Goal: Task Accomplishment & Management: Use online tool/utility

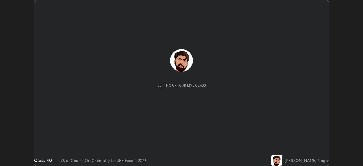
scroll to position [166, 363]
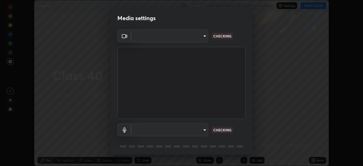
type input "134d1b19bf6860d587459906a7679876aeb3e381516b9be6bb745b9f97a347e3"
type input "communications"
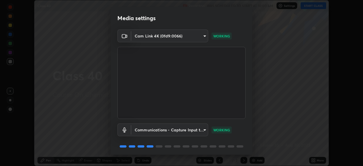
scroll to position [20, 0]
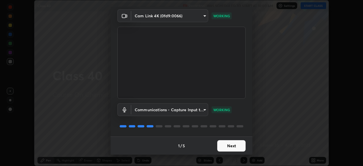
click at [238, 149] on button "Next" at bounding box center [231, 145] width 28 height 11
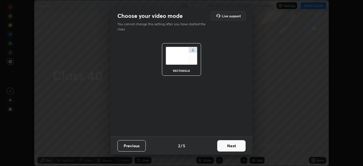
click at [238, 149] on button "Next" at bounding box center [231, 145] width 28 height 11
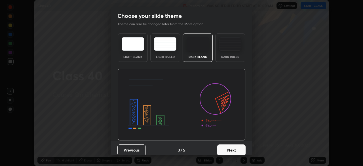
click at [238, 149] on button "Next" at bounding box center [231, 149] width 28 height 11
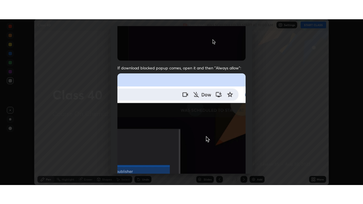
scroll to position [136, 0]
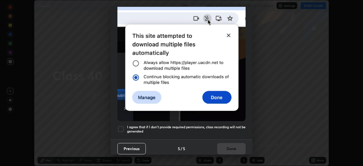
click at [232, 127] on h5 "I agree that if I don't provide required permissions, class recording will not …" at bounding box center [186, 129] width 119 height 9
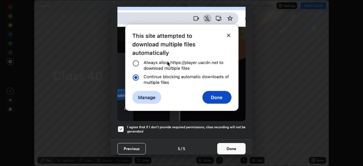
click at [232, 144] on button "Done" at bounding box center [231, 148] width 28 height 11
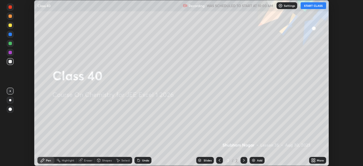
click at [314, 159] on icon at bounding box center [314, 159] width 1 height 1
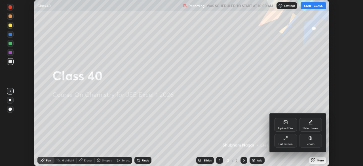
click at [295, 140] on div "Full screen" at bounding box center [285, 141] width 23 height 14
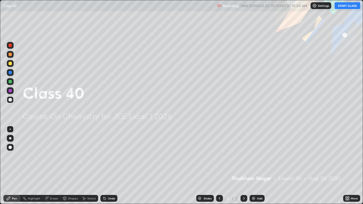
scroll to position [204, 363]
click at [344, 6] on button "START CLASS" at bounding box center [348, 5] width 26 height 7
click at [258, 166] on div "Add" at bounding box center [259, 198] width 5 height 3
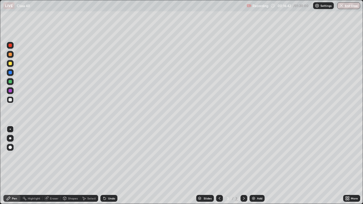
click at [10, 137] on div at bounding box center [10, 138] width 7 height 7
click at [10, 73] on div at bounding box center [10, 72] width 3 height 3
click at [243, 166] on icon at bounding box center [244, 198] width 5 height 5
click at [253, 166] on img at bounding box center [253, 198] width 5 height 5
click at [10, 84] on div at bounding box center [10, 81] width 7 height 7
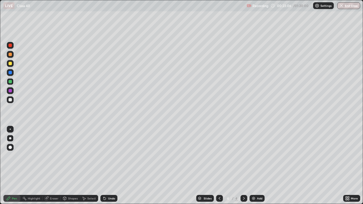
click at [9, 90] on div at bounding box center [10, 90] width 3 height 3
click at [220, 166] on icon at bounding box center [219, 198] width 5 height 5
click at [245, 166] on icon at bounding box center [244, 198] width 5 height 5
click at [221, 166] on icon at bounding box center [219, 198] width 5 height 5
click at [8, 100] on div at bounding box center [10, 99] width 7 height 7
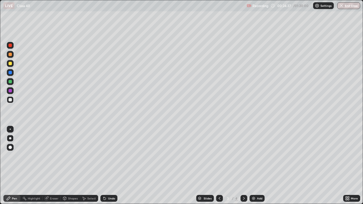
click at [12, 64] on div at bounding box center [10, 63] width 3 height 3
click at [107, 166] on div "Undo" at bounding box center [108, 198] width 17 height 7
click at [108, 166] on div "Undo" at bounding box center [111, 198] width 7 height 3
click at [106, 166] on icon at bounding box center [104, 198] width 5 height 5
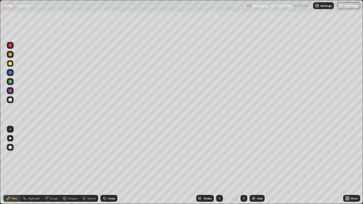
click at [108, 166] on div "Undo" at bounding box center [111, 198] width 7 height 3
click at [108, 166] on div "Undo" at bounding box center [108, 198] width 17 height 7
click at [107, 166] on div "Undo" at bounding box center [108, 198] width 17 height 7
click at [108, 166] on div "Undo" at bounding box center [111, 198] width 7 height 3
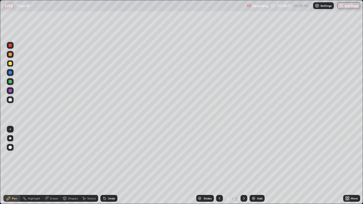
click at [243, 166] on icon at bounding box center [244, 198] width 5 height 5
click at [256, 166] on div "Add" at bounding box center [257, 198] width 15 height 7
click at [12, 100] on div at bounding box center [10, 99] width 3 height 3
click at [109, 166] on div "Undo" at bounding box center [108, 198] width 17 height 7
click at [9, 83] on div at bounding box center [10, 81] width 3 height 3
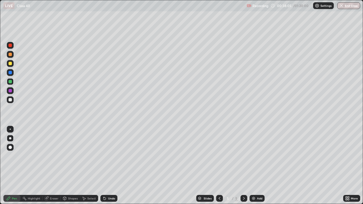
click at [10, 63] on div at bounding box center [10, 63] width 3 height 3
click at [10, 91] on div at bounding box center [10, 90] width 3 height 3
click at [11, 100] on div at bounding box center [10, 99] width 3 height 3
click at [243, 166] on icon at bounding box center [244, 198] width 5 height 5
click at [257, 166] on div "Add" at bounding box center [257, 198] width 15 height 7
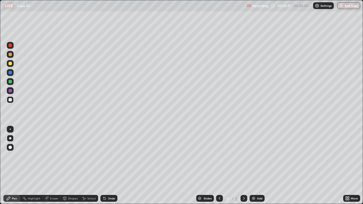
click at [11, 64] on div at bounding box center [10, 63] width 3 height 3
click at [10, 100] on div at bounding box center [10, 99] width 3 height 3
click at [72, 166] on div "Shapes" at bounding box center [73, 198] width 10 height 3
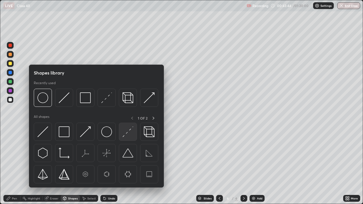
click at [126, 134] on img at bounding box center [128, 132] width 11 height 11
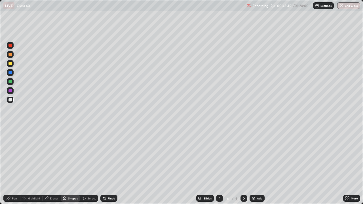
click at [11, 83] on div at bounding box center [10, 81] width 3 height 3
click at [10, 73] on div at bounding box center [10, 72] width 3 height 3
click at [15, 166] on div "Pen" at bounding box center [14, 198] width 5 height 3
click at [20, 166] on div "Pen" at bounding box center [11, 198] width 17 height 11
click at [10, 101] on div at bounding box center [10, 99] width 3 height 3
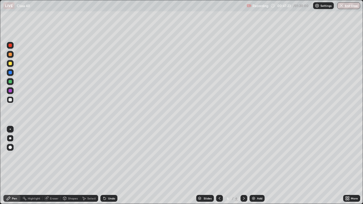
click at [10, 83] on div at bounding box center [10, 81] width 3 height 3
click at [254, 166] on img at bounding box center [253, 198] width 5 height 5
click at [10, 99] on div at bounding box center [10, 99] width 3 height 3
click at [9, 90] on div at bounding box center [10, 90] width 3 height 3
click at [107, 166] on div "Undo" at bounding box center [108, 198] width 17 height 7
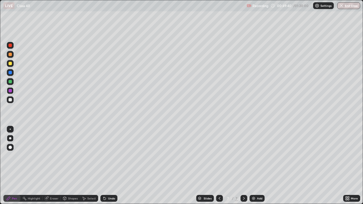
click at [107, 166] on div "Undo" at bounding box center [108, 198] width 17 height 7
click at [106, 166] on icon at bounding box center [104, 198] width 5 height 5
click at [13, 102] on div at bounding box center [10, 99] width 7 height 9
click at [244, 166] on div at bounding box center [244, 198] width 7 height 7
click at [251, 166] on img at bounding box center [253, 198] width 5 height 5
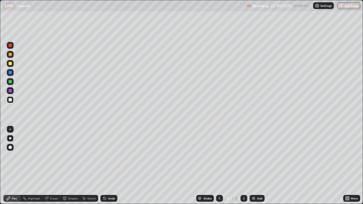
click at [10, 81] on div at bounding box center [10, 81] width 3 height 3
click at [10, 100] on div at bounding box center [10, 99] width 3 height 3
click at [11, 92] on div at bounding box center [10, 90] width 3 height 3
click at [10, 101] on div at bounding box center [10, 99] width 3 height 3
click at [10, 83] on div at bounding box center [10, 81] width 3 height 3
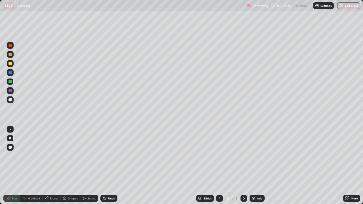
click at [10, 81] on div at bounding box center [10, 81] width 3 height 3
click at [10, 72] on div at bounding box center [10, 72] width 3 height 3
click at [11, 81] on div at bounding box center [10, 81] width 3 height 3
click at [11, 99] on div at bounding box center [10, 99] width 3 height 3
click at [106, 166] on icon at bounding box center [104, 198] width 5 height 5
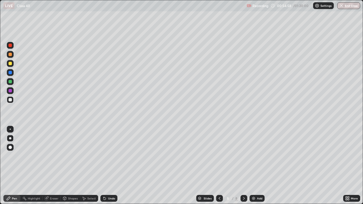
click at [104, 166] on icon at bounding box center [105, 199] width 2 height 2
click at [10, 73] on div at bounding box center [10, 72] width 3 height 3
click at [218, 166] on icon at bounding box center [219, 198] width 5 height 5
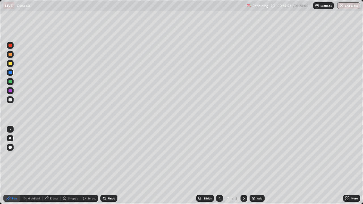
click at [246, 166] on div at bounding box center [244, 198] width 7 height 7
click at [253, 166] on div "Slides 8 / 8 Add" at bounding box center [230, 198] width 226 height 11
click at [256, 166] on div "Add" at bounding box center [257, 198] width 15 height 7
click at [106, 166] on div "Undo" at bounding box center [108, 198] width 17 height 7
click at [104, 166] on icon at bounding box center [105, 199] width 2 height 2
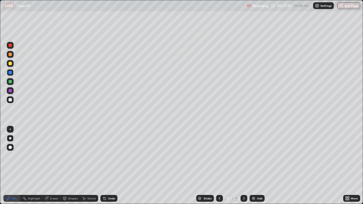
click at [10, 100] on div at bounding box center [10, 99] width 3 height 3
click at [217, 166] on icon at bounding box center [219, 198] width 5 height 5
click at [219, 166] on icon at bounding box center [220, 198] width 2 height 3
click at [241, 166] on div at bounding box center [244, 198] width 7 height 7
click at [243, 166] on icon at bounding box center [244, 198] width 2 height 3
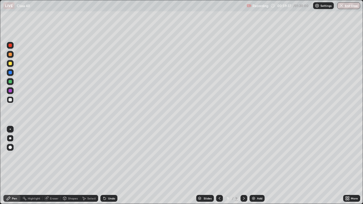
click at [106, 166] on div "Undo" at bounding box center [108, 198] width 17 height 7
click at [104, 166] on icon at bounding box center [104, 198] width 5 height 5
click at [105, 166] on icon at bounding box center [105, 199] width 2 height 2
click at [105, 166] on icon at bounding box center [104, 198] width 5 height 5
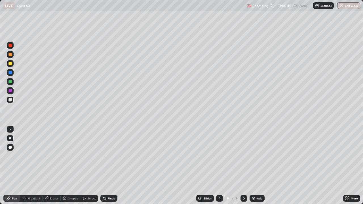
click at [12, 74] on div at bounding box center [10, 72] width 7 height 7
click at [55, 166] on div "Eraser" at bounding box center [52, 198] width 18 height 7
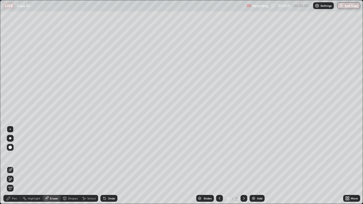
click at [17, 166] on div "Pen" at bounding box center [11, 198] width 17 height 7
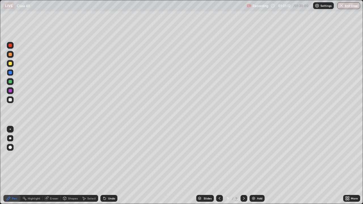
click at [9, 100] on div at bounding box center [10, 99] width 3 height 3
click at [10, 73] on div at bounding box center [10, 72] width 3 height 3
click at [11, 64] on div at bounding box center [10, 63] width 3 height 3
click at [244, 166] on icon at bounding box center [244, 198] width 5 height 5
click at [255, 166] on img at bounding box center [253, 198] width 5 height 5
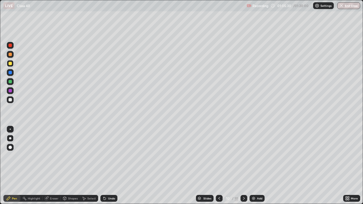
click at [11, 99] on div at bounding box center [10, 99] width 3 height 3
click at [11, 91] on div at bounding box center [10, 90] width 3 height 3
click at [219, 166] on icon at bounding box center [219, 198] width 2 height 3
click at [348, 5] on button "End Class" at bounding box center [348, 5] width 23 height 7
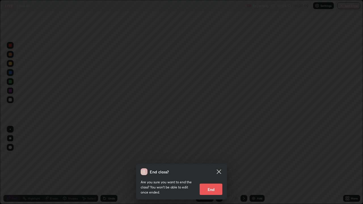
click at [214, 166] on button "End" at bounding box center [211, 189] width 23 height 11
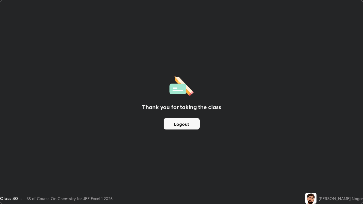
click at [192, 127] on button "Logout" at bounding box center [182, 123] width 36 height 11
click at [187, 127] on button "Logout" at bounding box center [182, 123] width 36 height 11
click at [183, 128] on button "Logout" at bounding box center [182, 123] width 36 height 11
click at [179, 129] on button "Logout" at bounding box center [182, 123] width 36 height 11
click at [186, 125] on button "Logout" at bounding box center [182, 123] width 36 height 11
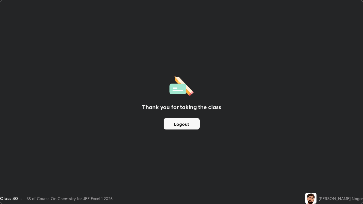
click at [184, 127] on button "Logout" at bounding box center [182, 123] width 36 height 11
click at [182, 126] on button "Logout" at bounding box center [182, 123] width 36 height 11
click at [188, 119] on button "Logout" at bounding box center [182, 123] width 36 height 11
click at [187, 121] on button "Logout" at bounding box center [182, 123] width 36 height 11
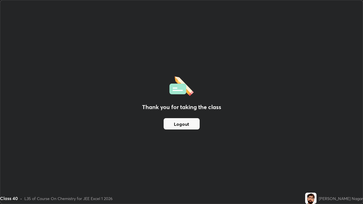
click at [249, 142] on div "Thank you for taking the class Logout" at bounding box center [181, 102] width 363 height 204
click at [196, 129] on button "Logout" at bounding box center [182, 123] width 36 height 11
click at [192, 125] on button "Logout" at bounding box center [182, 123] width 36 height 11
